Goal: Information Seeking & Learning: Learn about a topic

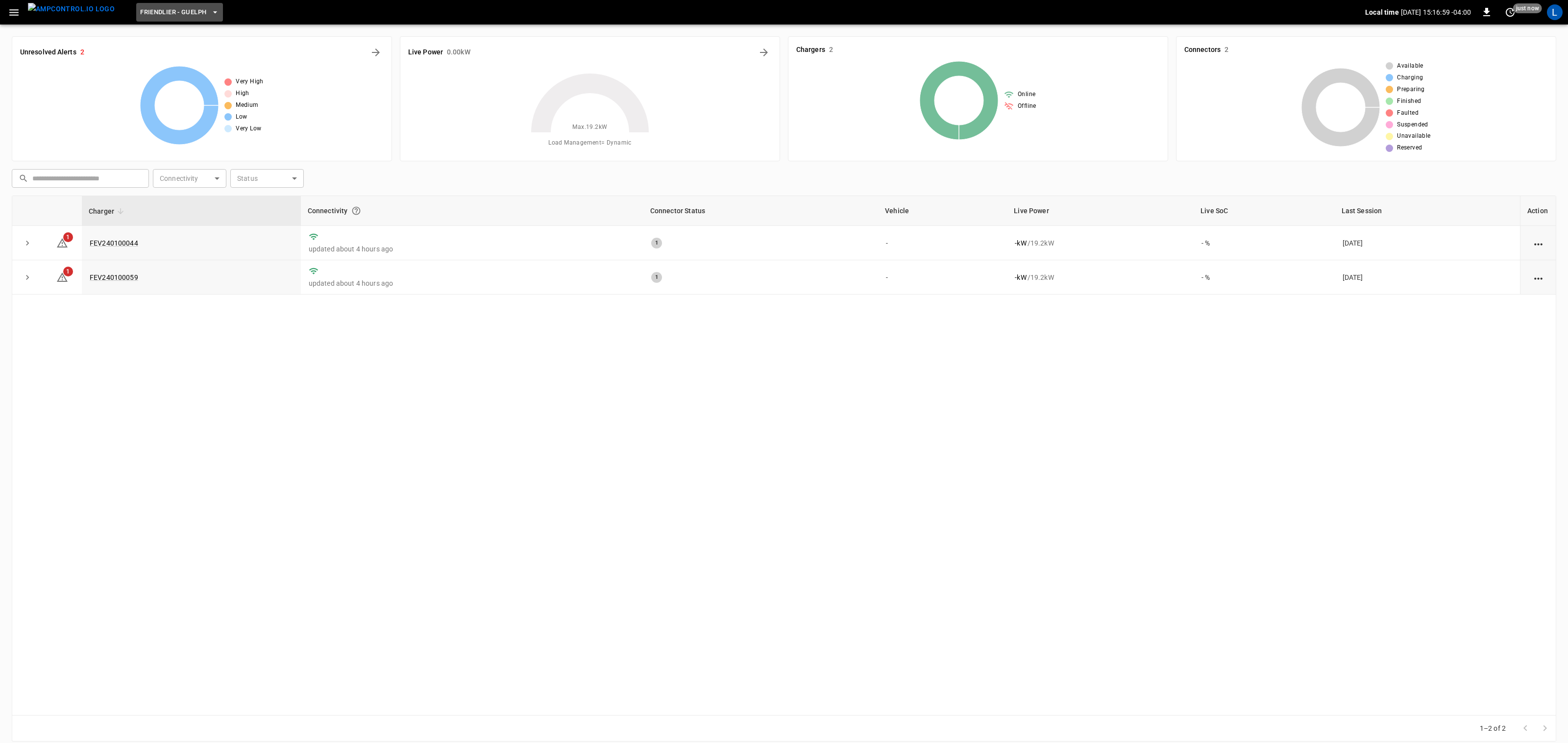
click at [161, 5] on button "Friendlier - Guelph" at bounding box center [180, 13] width 87 height 19
click at [186, 93] on p "DHL - [GEOGRAPHIC_DATA]" at bounding box center [173, 96] width 95 height 10
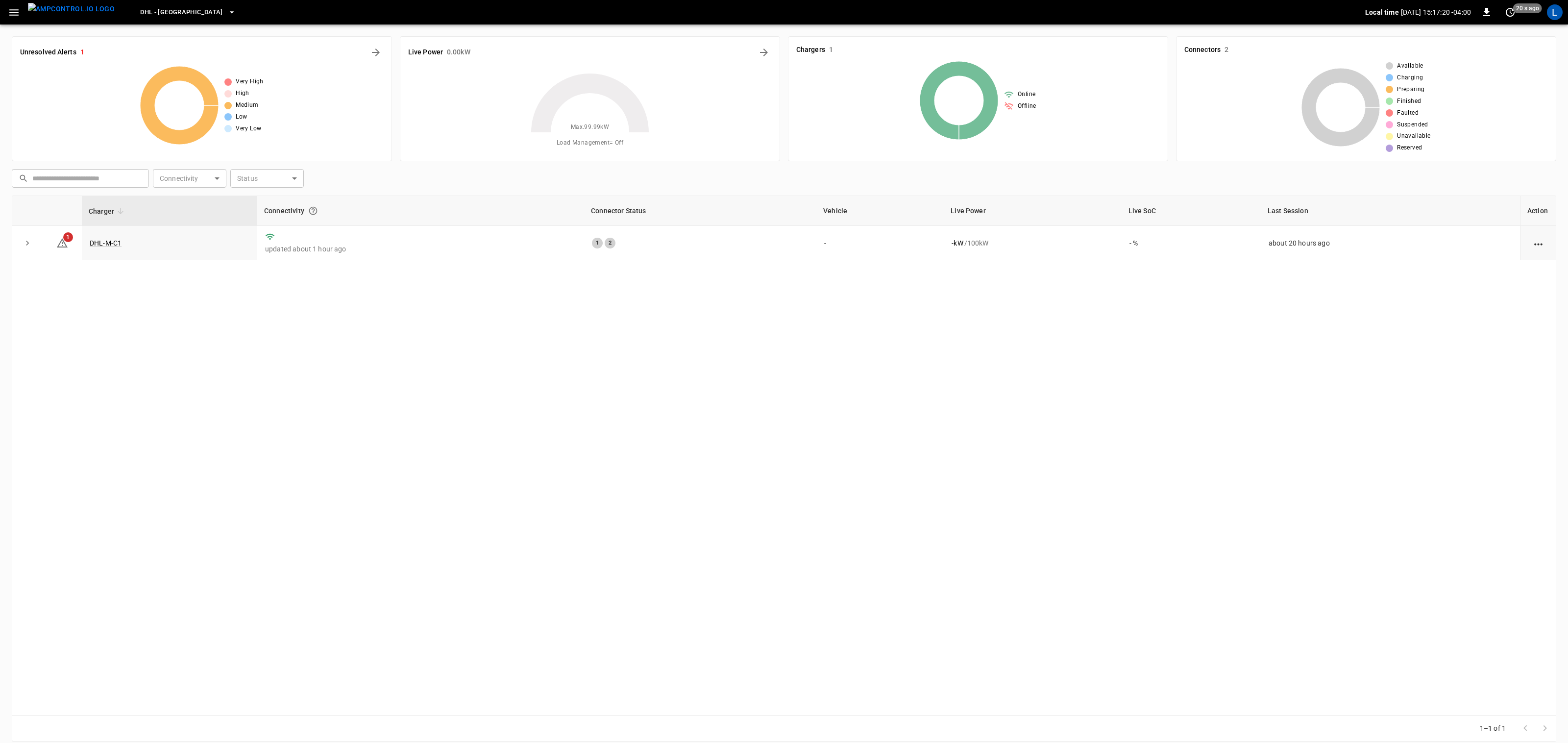
click at [154, 8] on span "DHL - [GEOGRAPHIC_DATA]" at bounding box center [182, 13] width 83 height 11
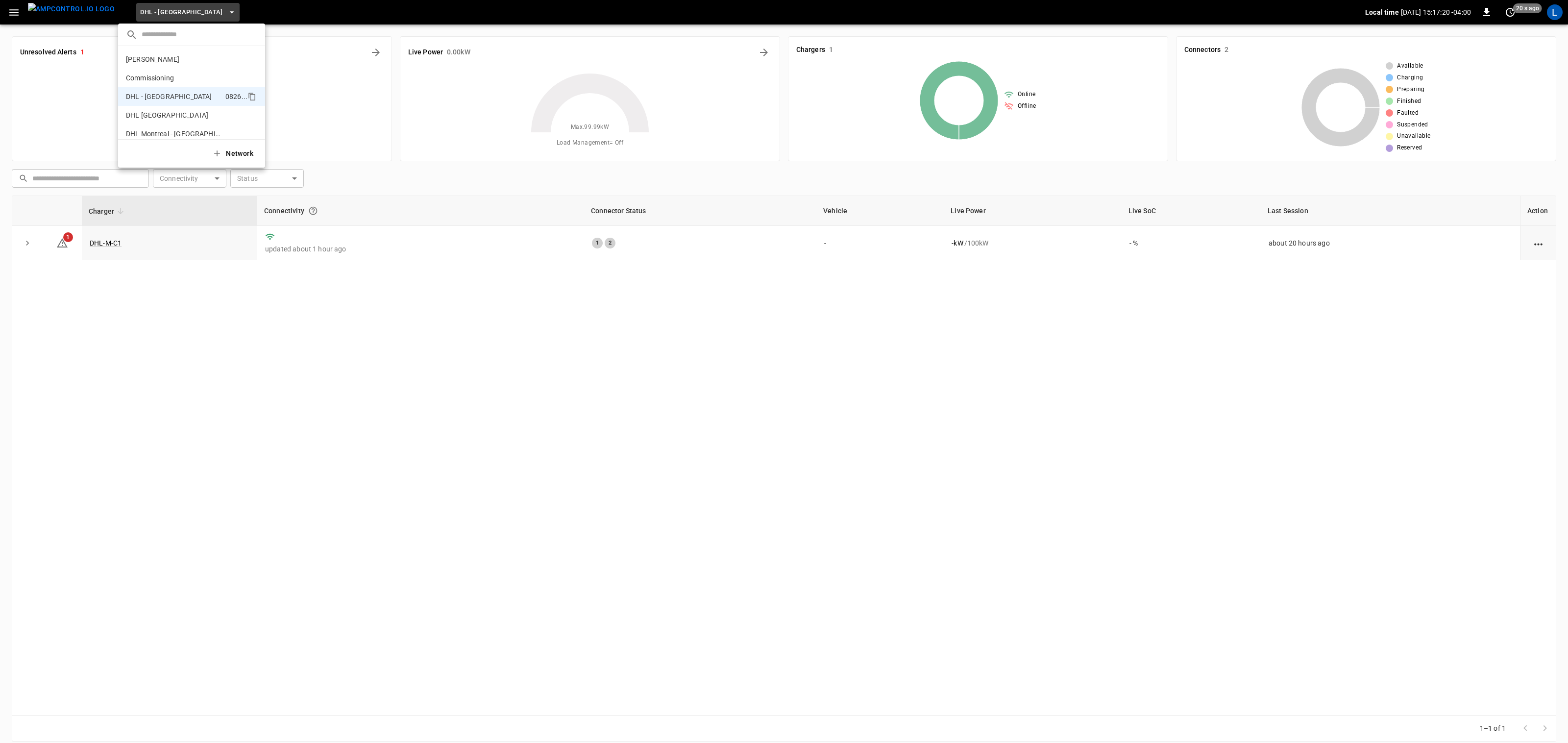
scroll to position [34, 0]
click at [172, 77] on p "DHL [GEOGRAPHIC_DATA]" at bounding box center [173, 81] width 95 height 10
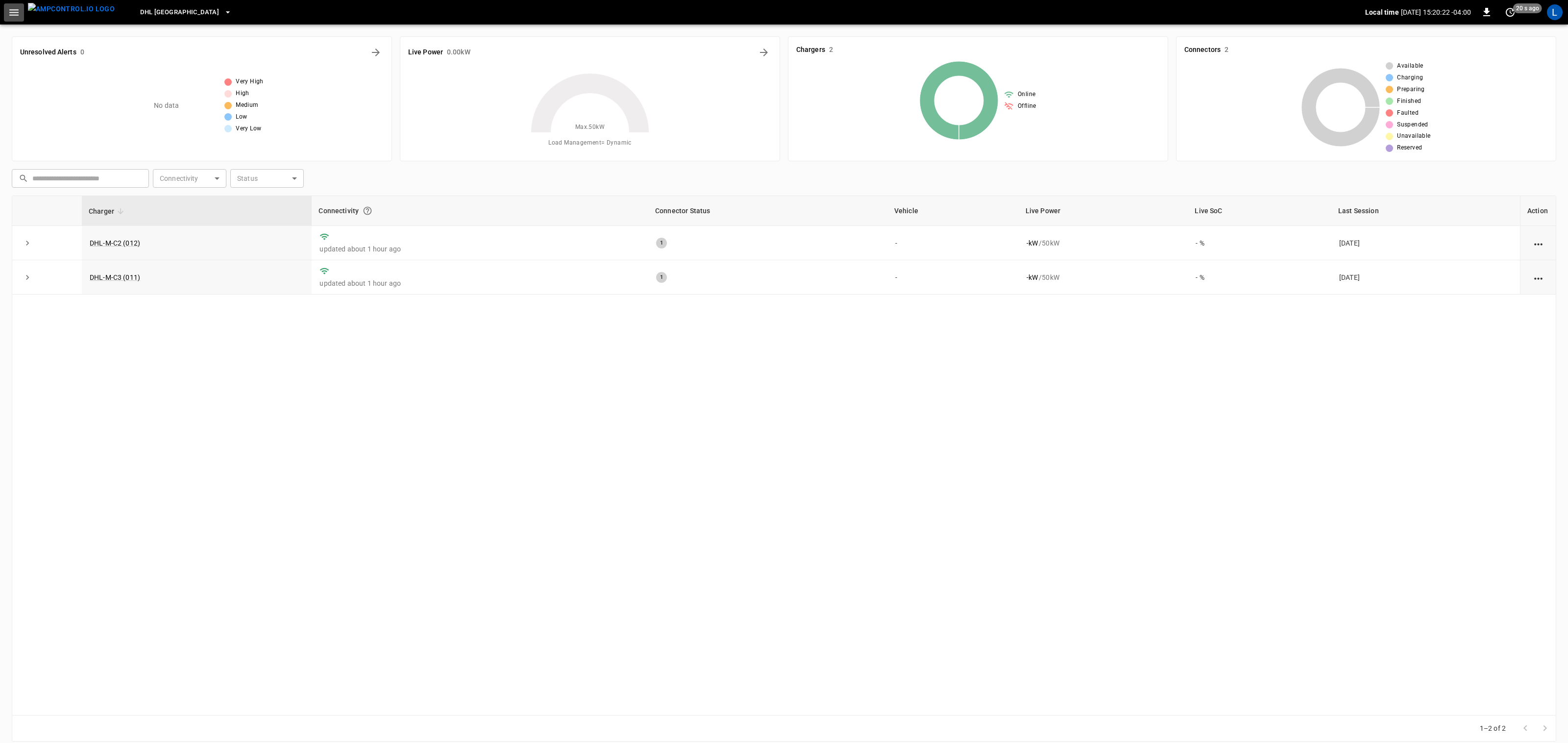
click at [14, 15] on icon "button" at bounding box center [13, 12] width 12 height 12
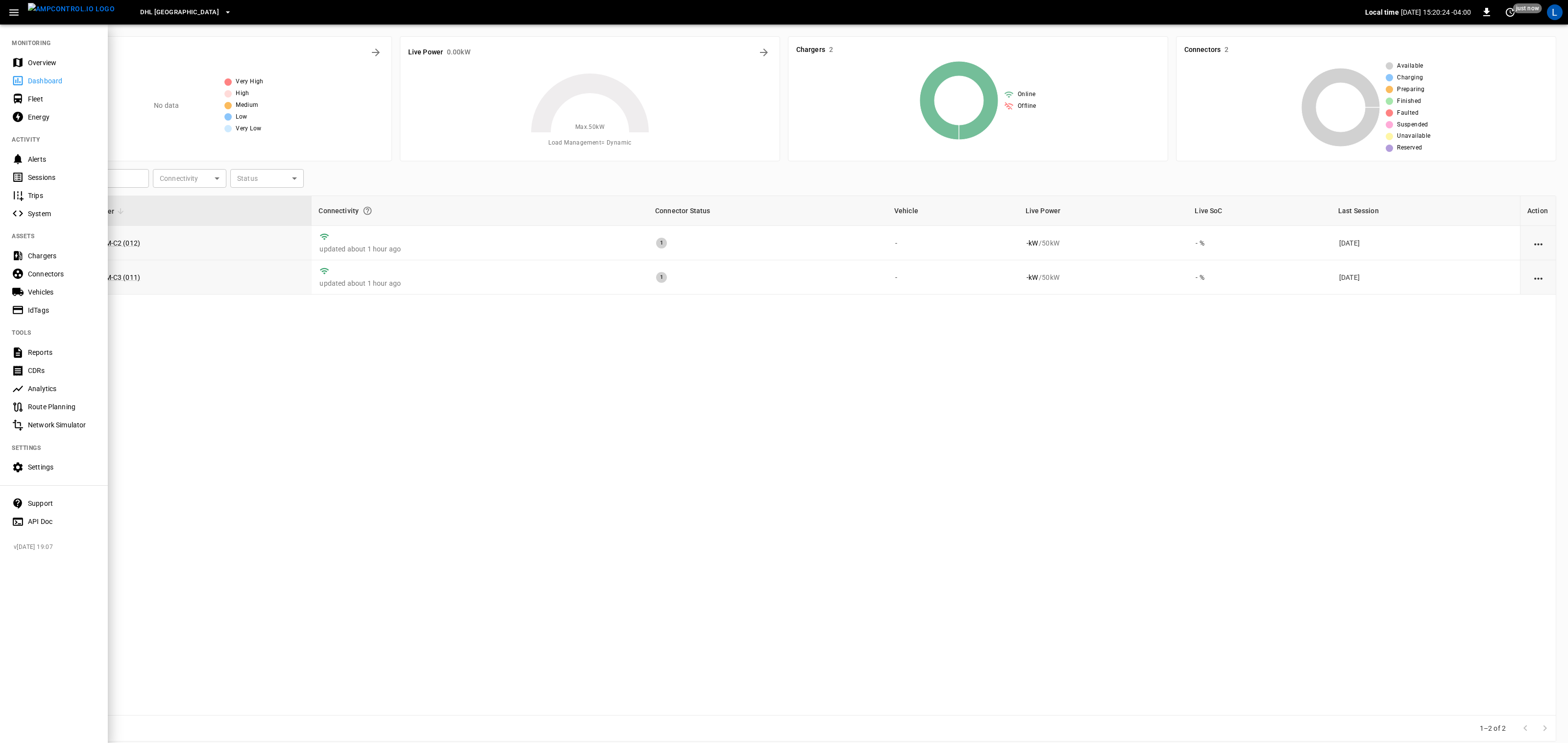
click at [46, 64] on div "Overview" at bounding box center [62, 62] width 68 height 10
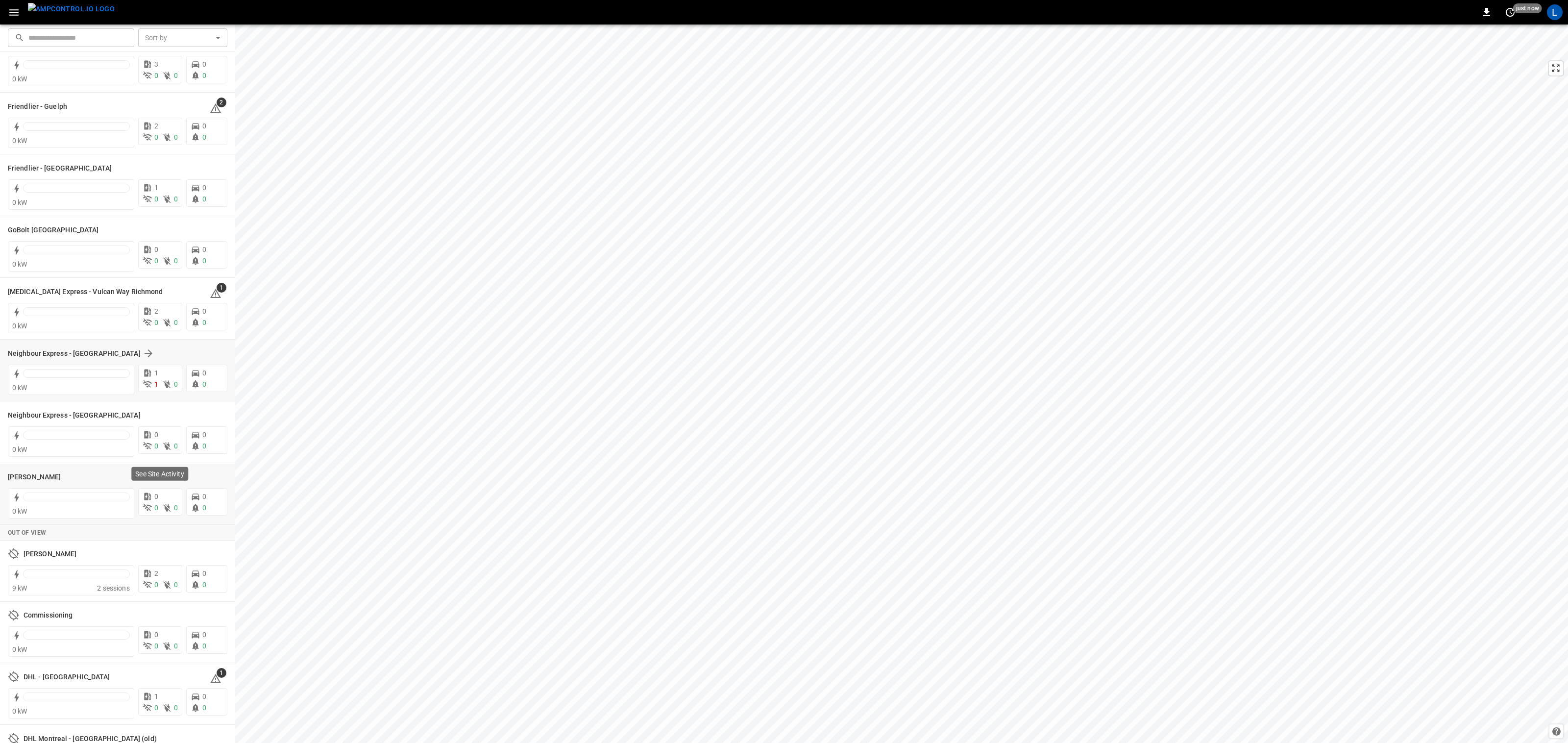
scroll to position [203, 0]
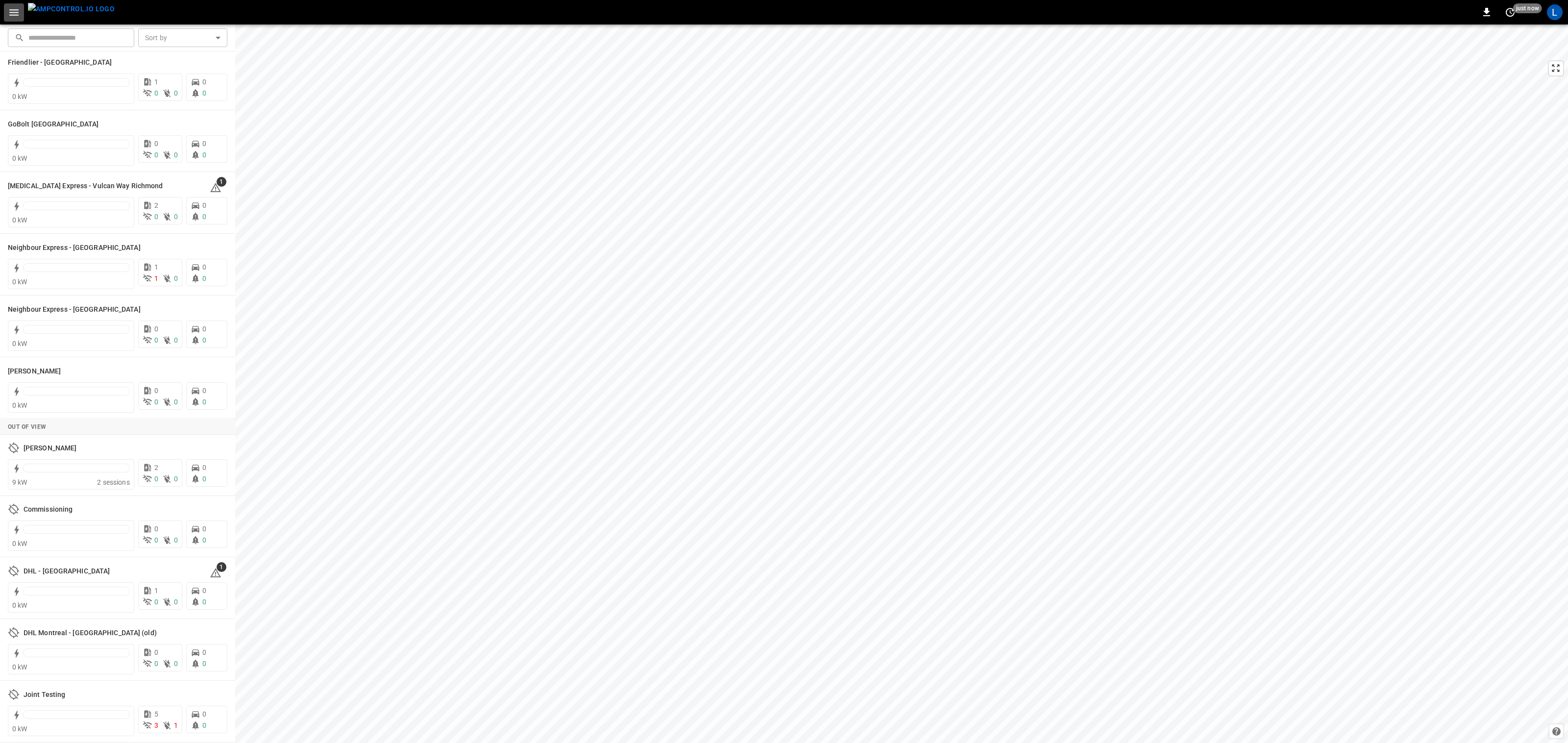
click at [14, 13] on icon "button" at bounding box center [13, 12] width 12 height 12
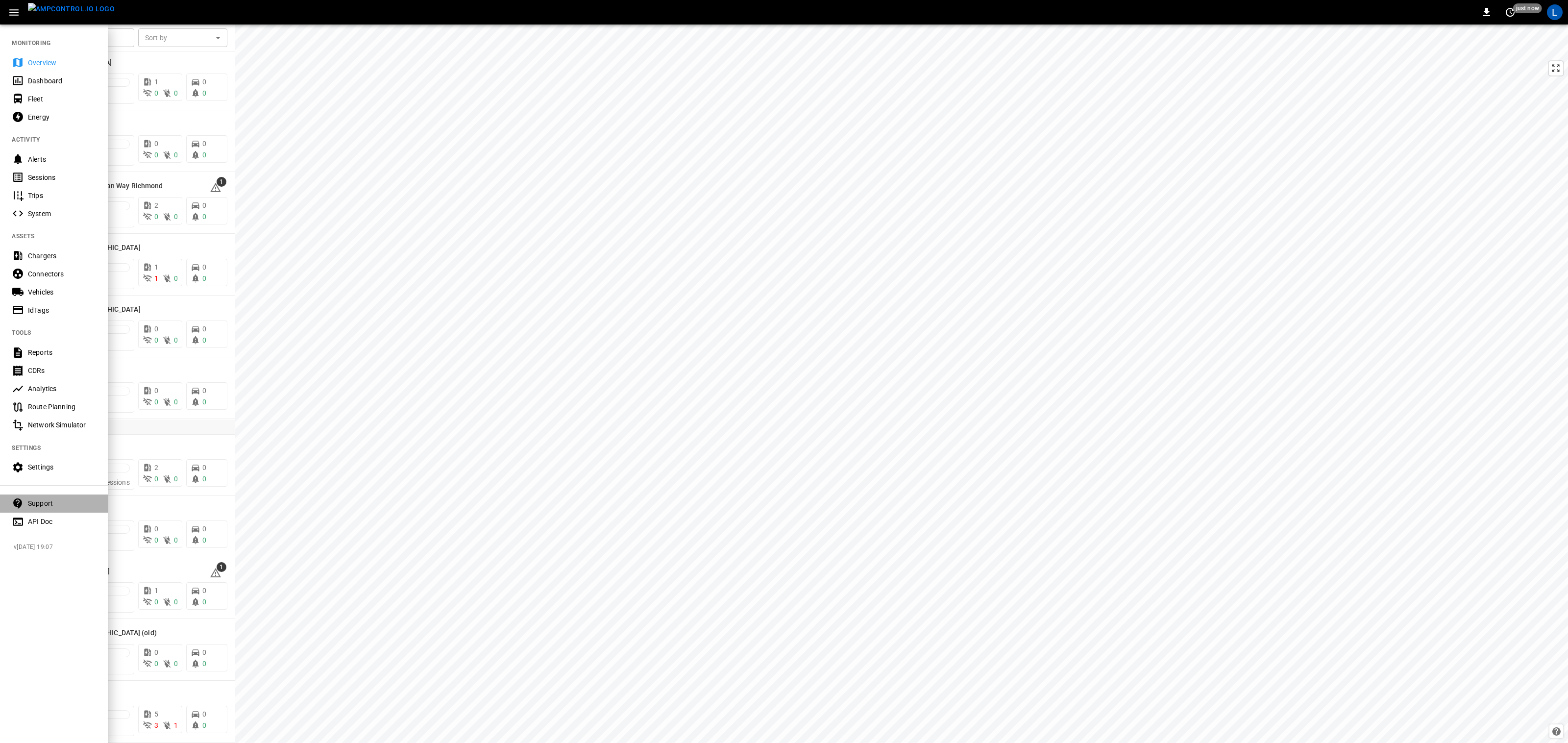
click at [51, 501] on div "Support" at bounding box center [62, 503] width 68 height 10
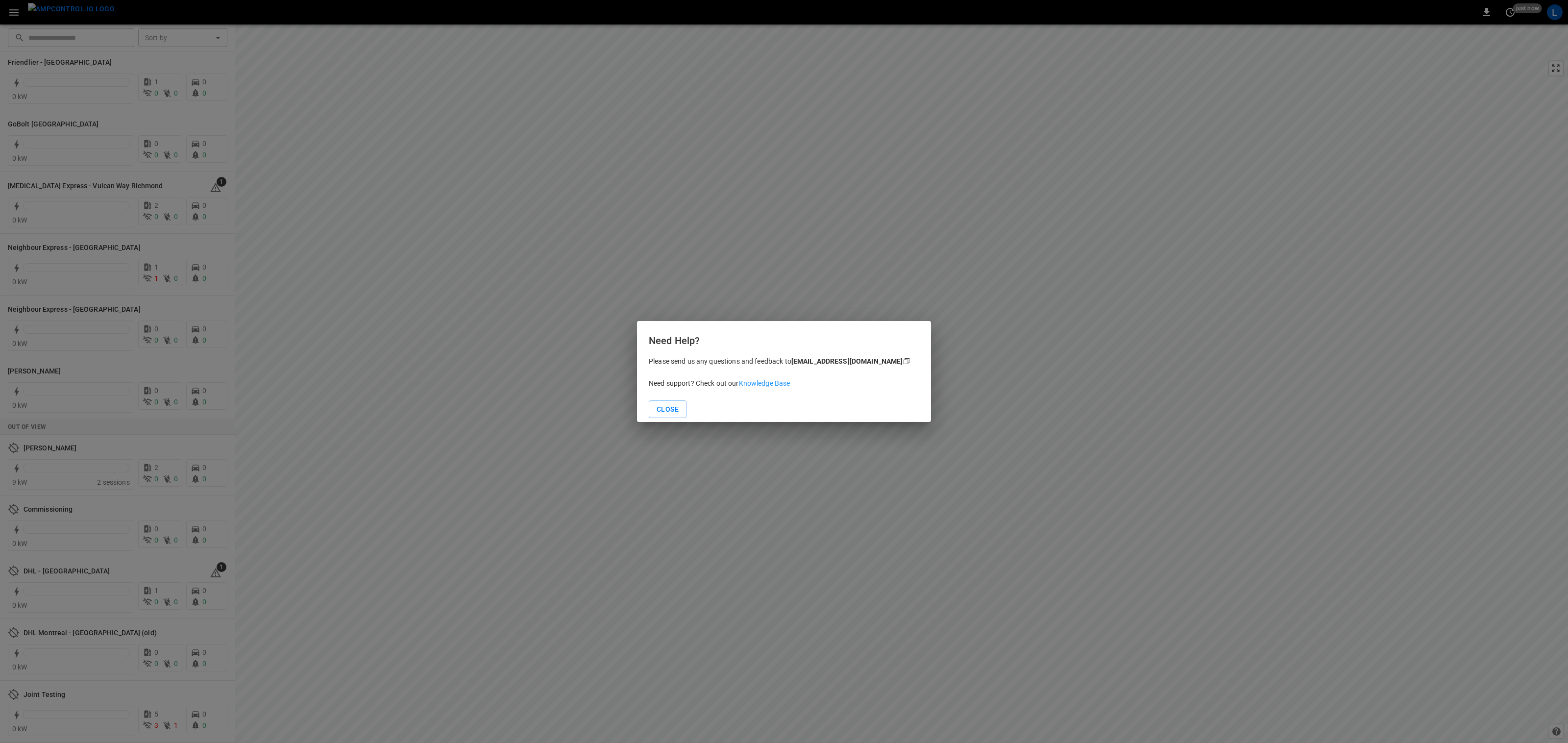
click at [774, 383] on link "Knowledge Base" at bounding box center [764, 383] width 51 height 8
click at [672, 405] on button "Close" at bounding box center [667, 410] width 37 height 18
